Goal: Information Seeking & Learning: Learn about a topic

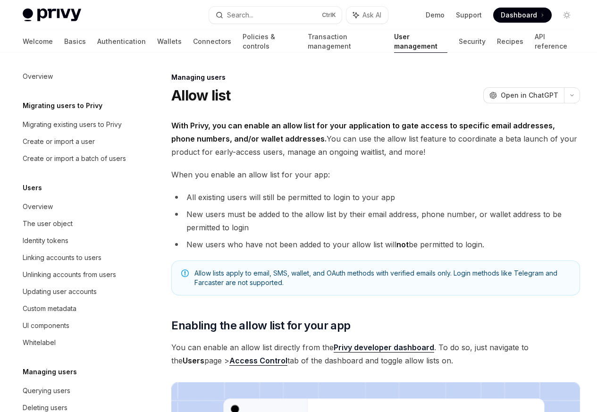
scroll to position [133, 0]
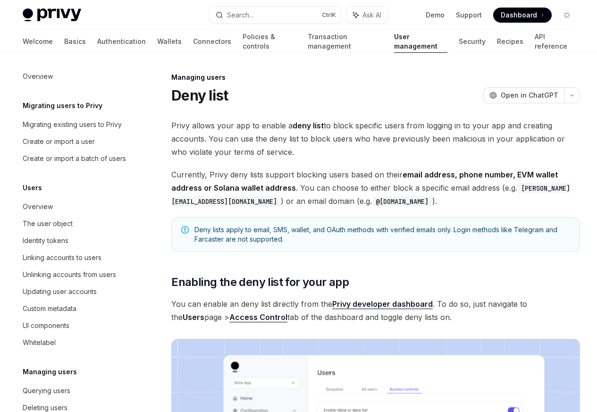
scroll to position [133, 0]
